Goal: Find contact information: Find contact information

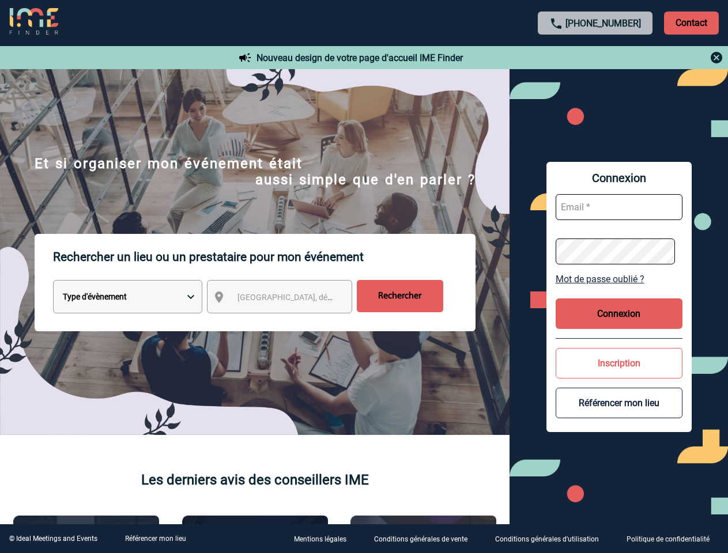
click at [363, 276] on p "Rechercher un lieu ou un prestataire pour mon événement" at bounding box center [264, 257] width 422 height 46
click at [691, 22] on p "Contact" at bounding box center [691, 23] width 55 height 23
click at [595, 58] on div at bounding box center [595, 58] width 256 height 14
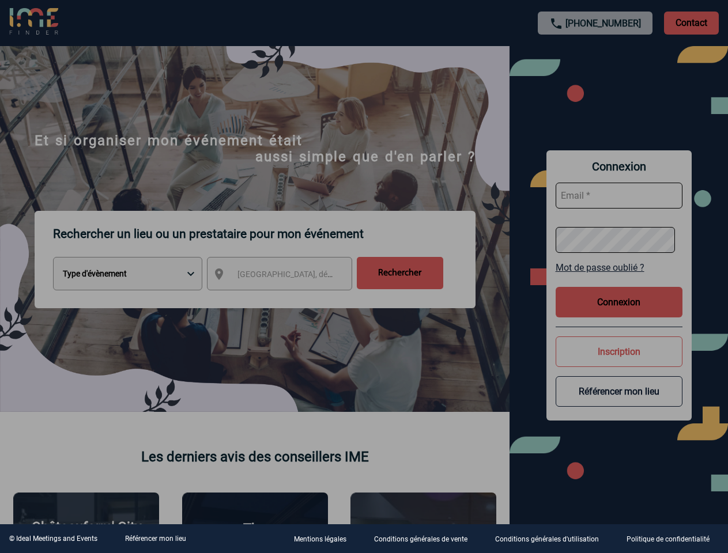
click at [290, 299] on div at bounding box center [364, 276] width 728 height 553
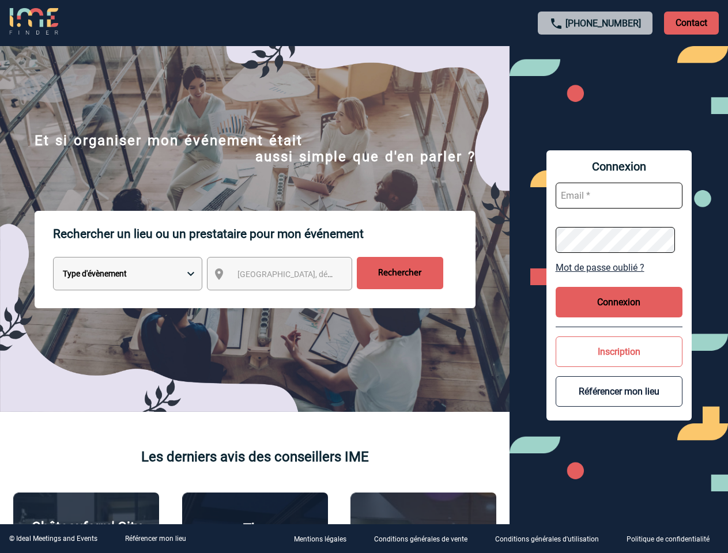
click at [619, 279] on body "[PHONE_NUMBER] Contact Contact Nouveau design de votre page d'accueil IME Finde…" at bounding box center [364, 276] width 728 height 553
click at [619, 313] on button "Connexion" at bounding box center [618, 302] width 127 height 31
click at [619, 363] on button "Inscription" at bounding box center [618, 351] width 127 height 31
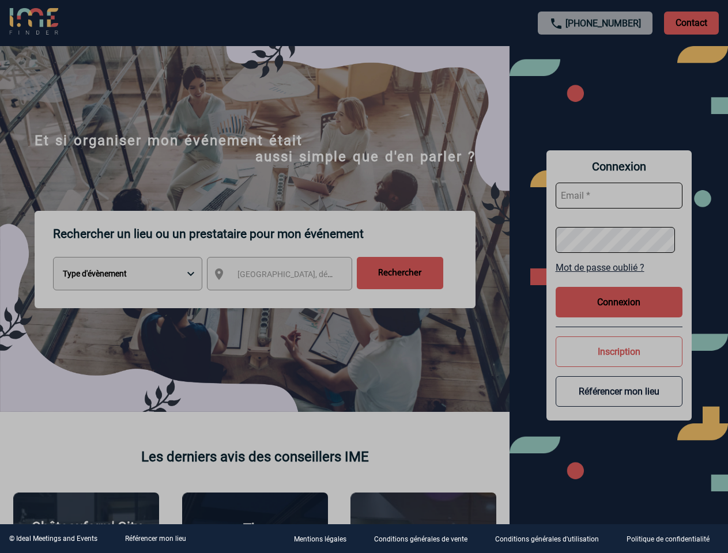
click at [619, 403] on div at bounding box center [364, 276] width 728 height 553
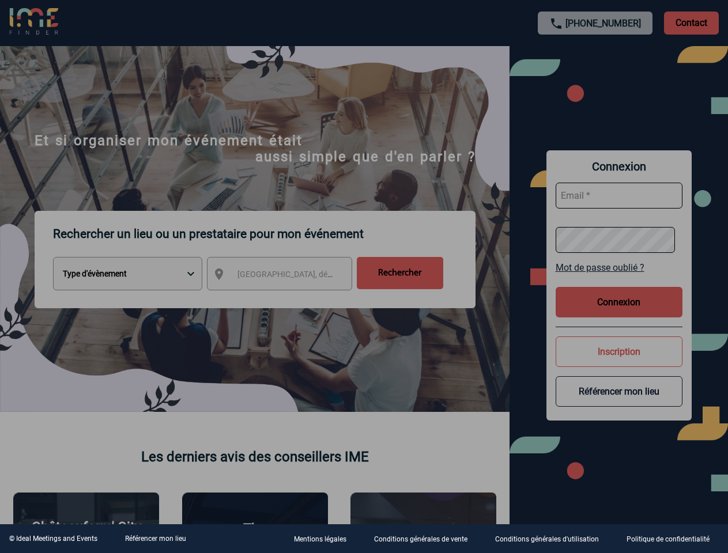
click at [155, 539] on link "Référencer mon lieu" at bounding box center [155, 539] width 61 height 8
